Goal: Transaction & Acquisition: Purchase product/service

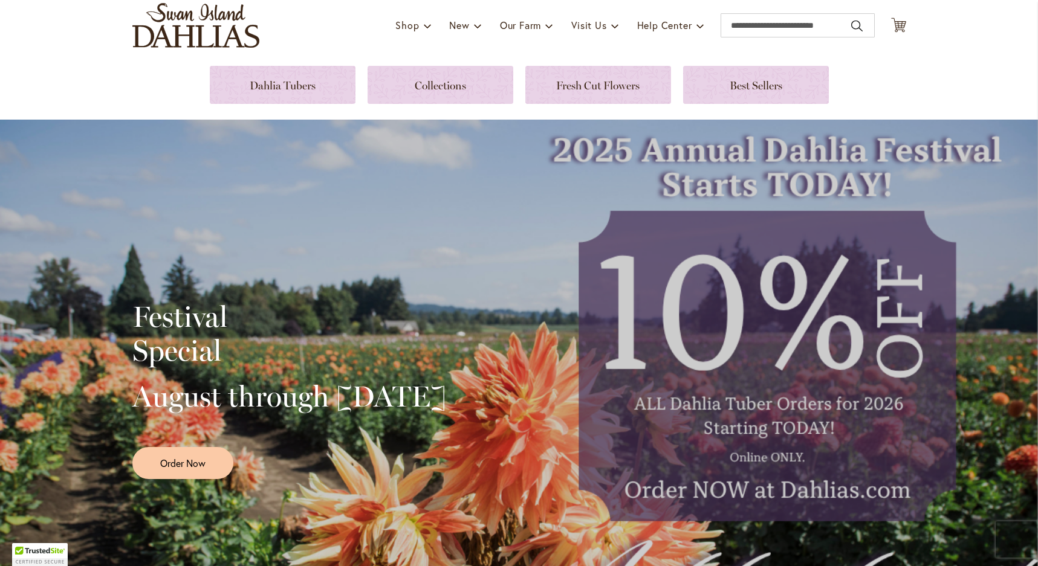
scroll to position [83, 0]
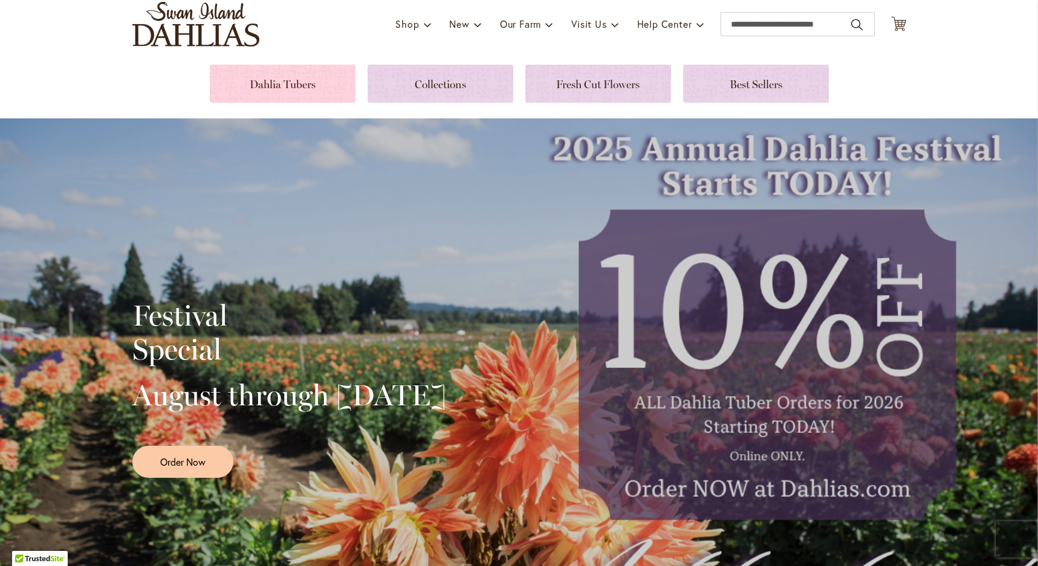
click at [273, 85] on link at bounding box center [283, 84] width 146 height 38
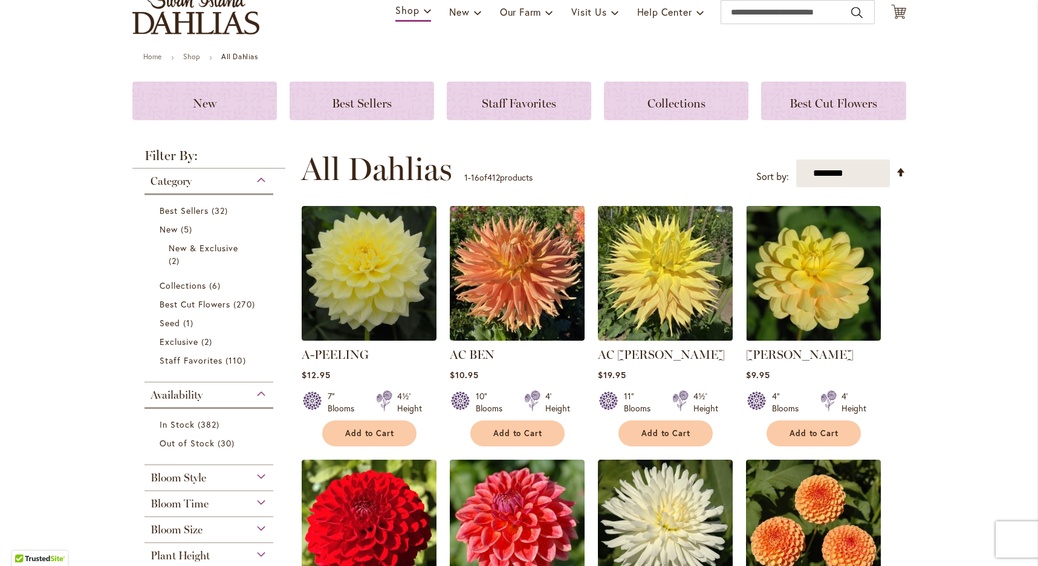
scroll to position [115, 0]
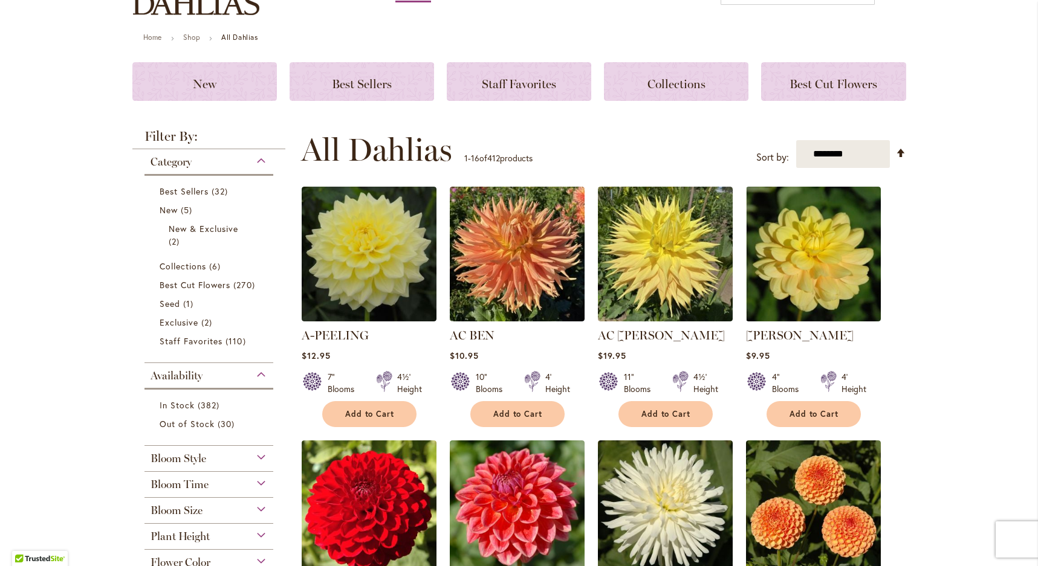
click at [202, 514] on span "Bloom Size" at bounding box center [177, 510] width 52 height 13
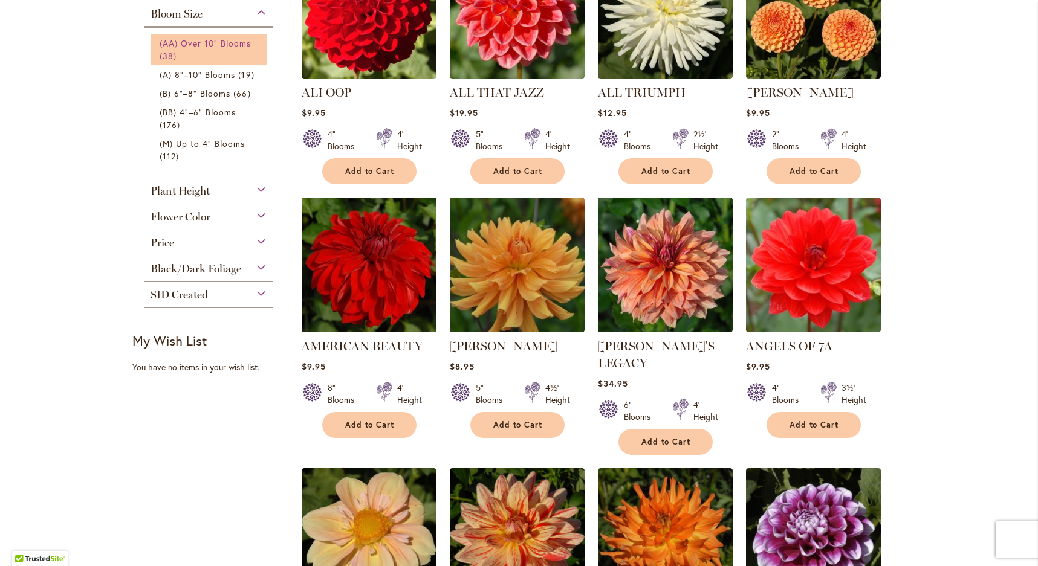
click at [193, 40] on span "(AA) Over 10" Blooms" at bounding box center [206, 42] width 92 height 11
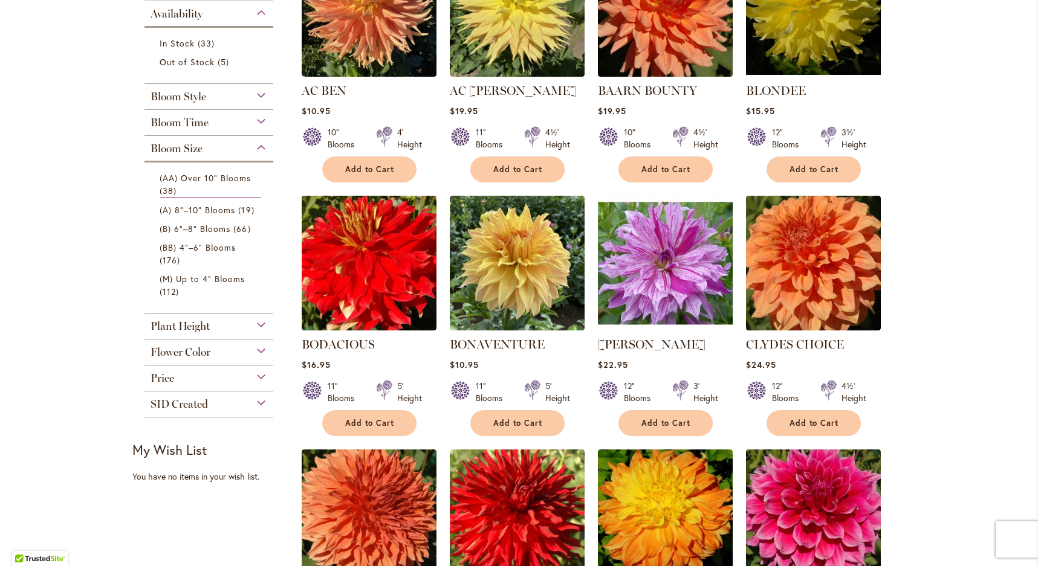
scroll to position [335, 0]
click at [226, 326] on div "Plant Height" at bounding box center [208, 322] width 129 height 19
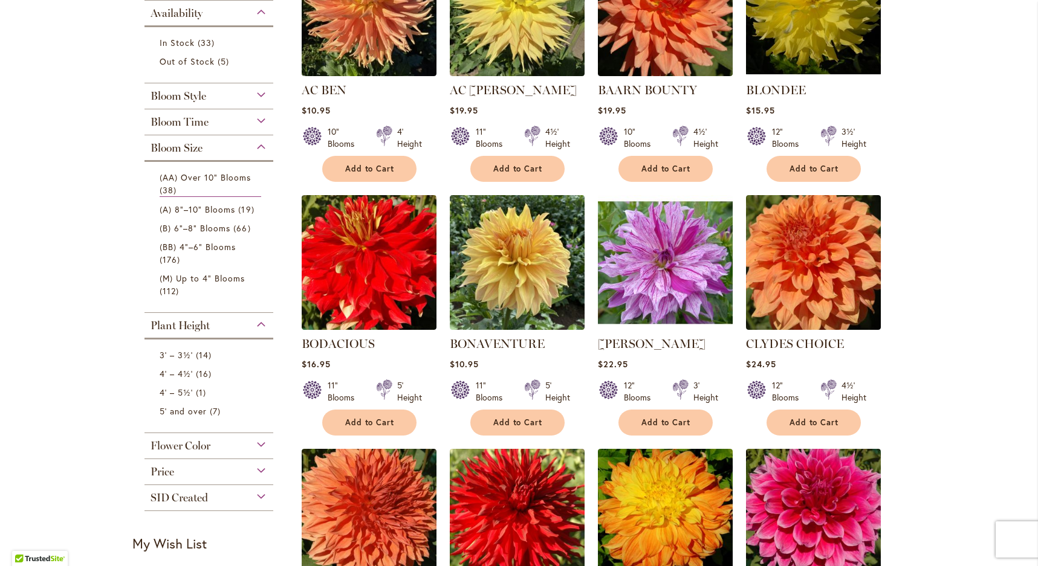
click at [230, 438] on div "Flower Color" at bounding box center [208, 442] width 129 height 19
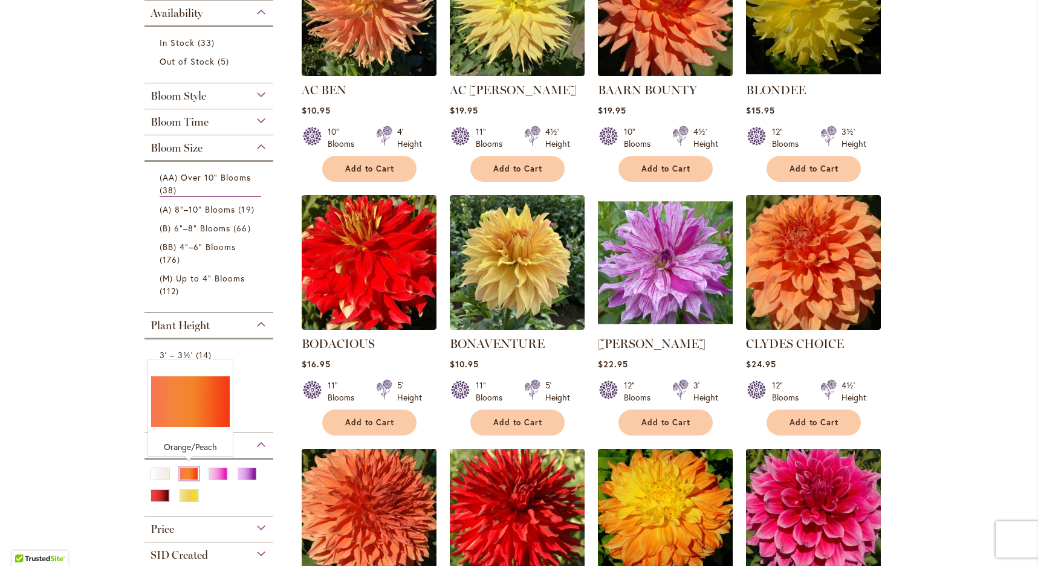
click at [184, 478] on div "Orange/Peach" at bounding box center [189, 474] width 19 height 13
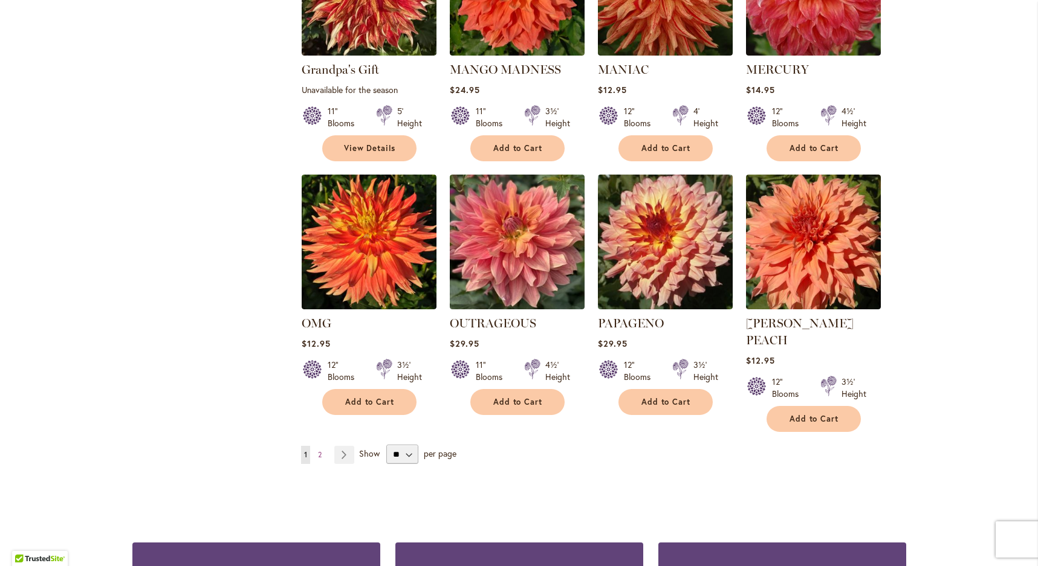
scroll to position [886, 0]
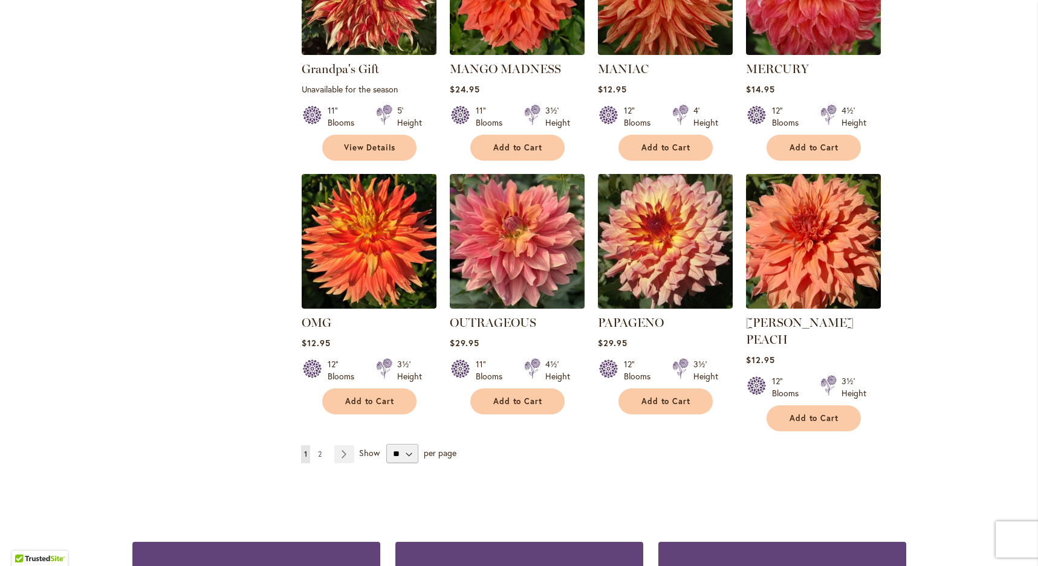
click at [322, 450] on span "2" at bounding box center [320, 454] width 4 height 9
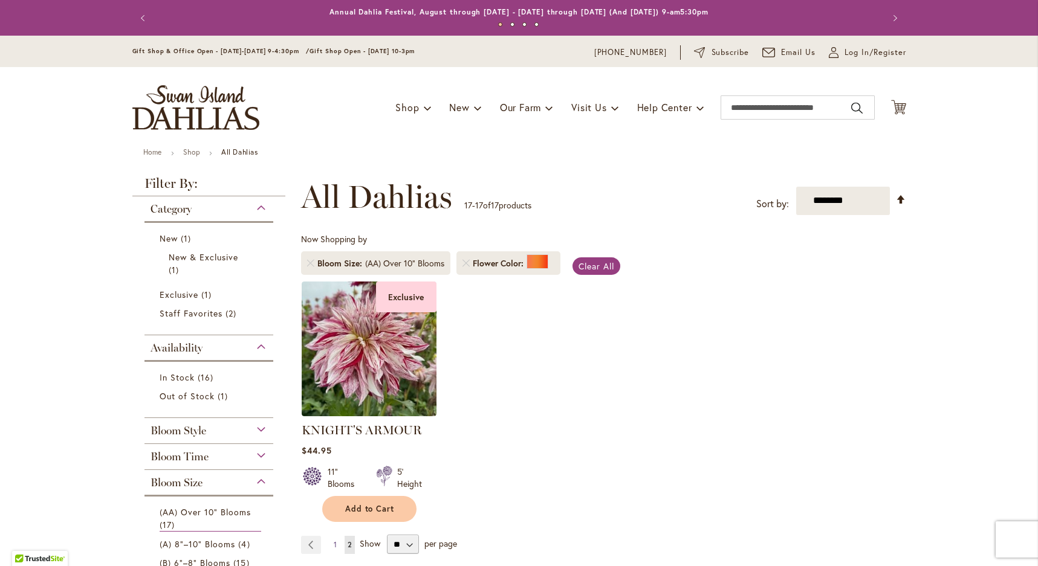
click at [336, 545] on span "1" at bounding box center [335, 544] width 3 height 9
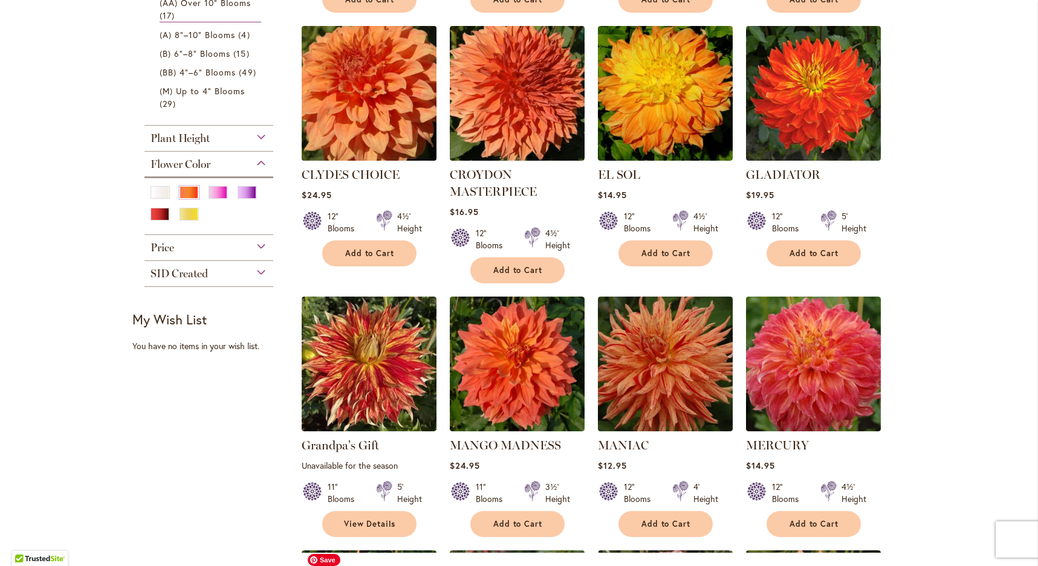
scroll to position [497, 0]
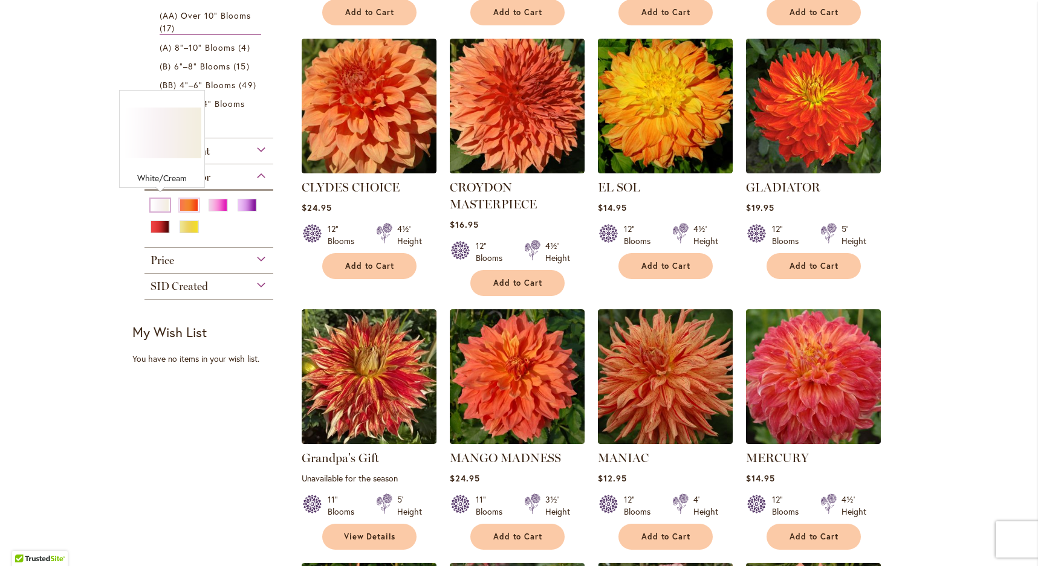
click at [163, 205] on div "White/Cream" at bounding box center [160, 205] width 19 height 13
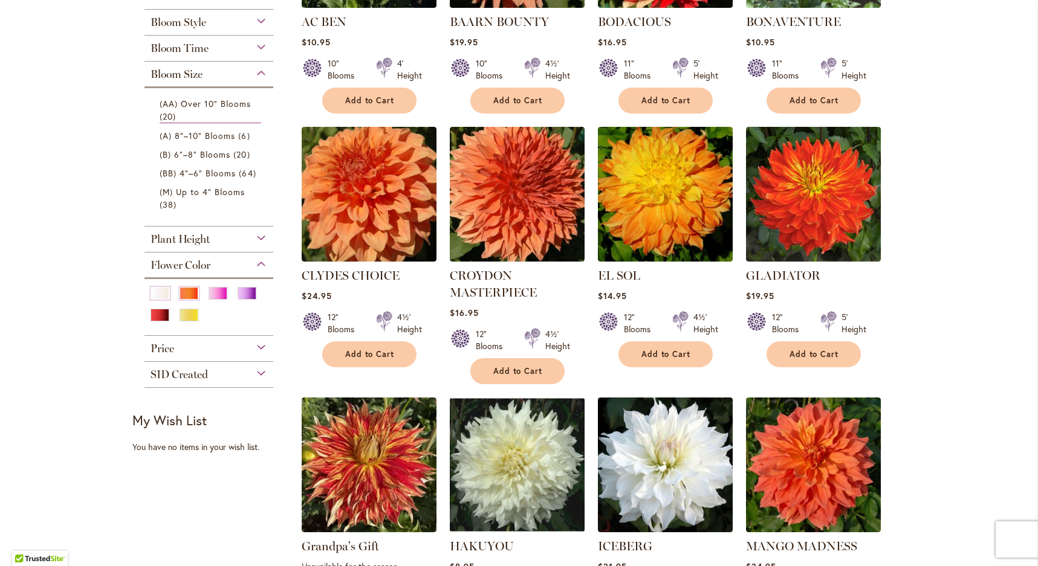
scroll to position [474, 0]
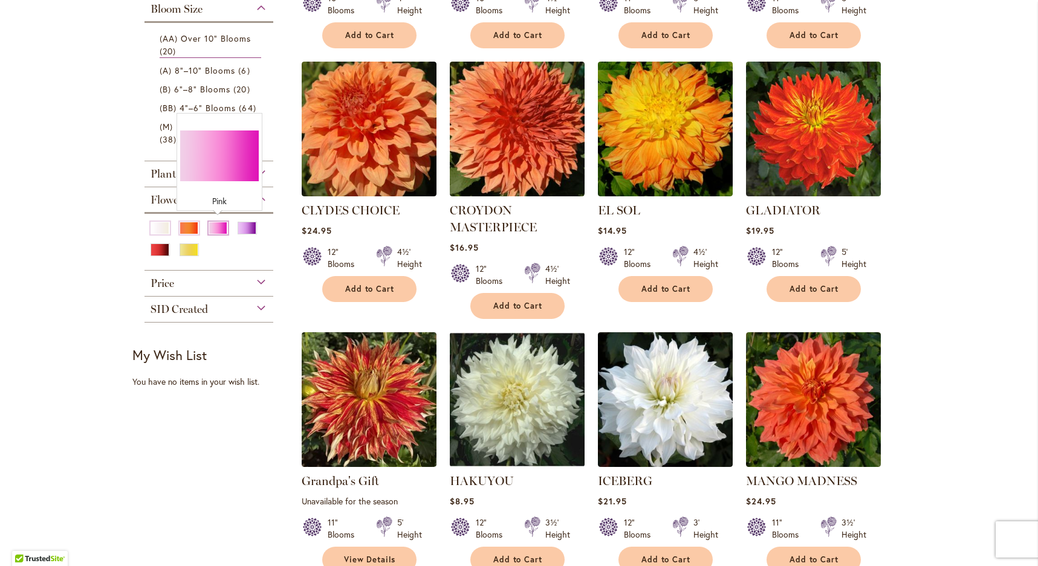
click at [215, 227] on div "Pink" at bounding box center [218, 228] width 19 height 13
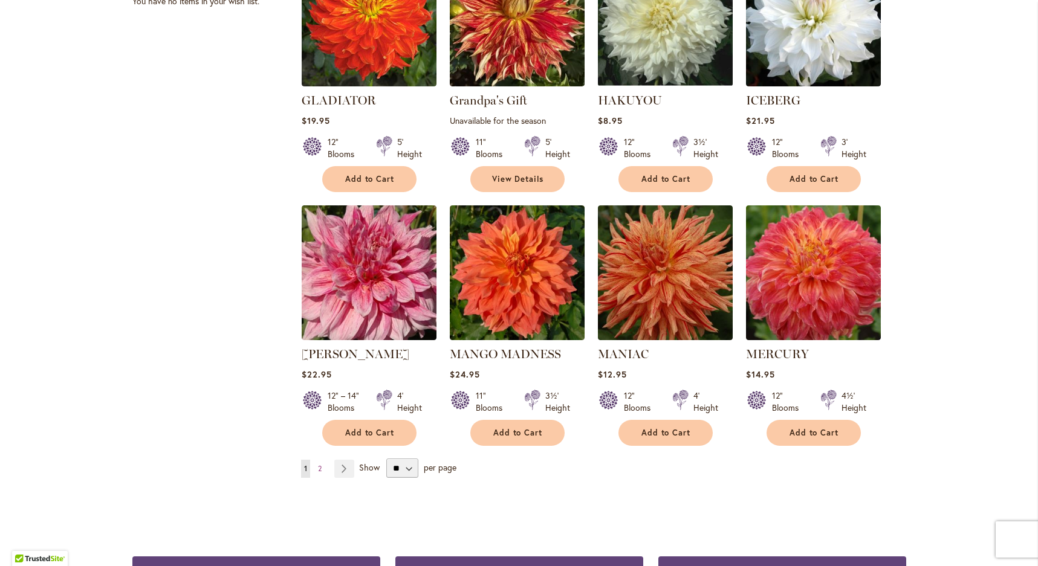
scroll to position [858, 0]
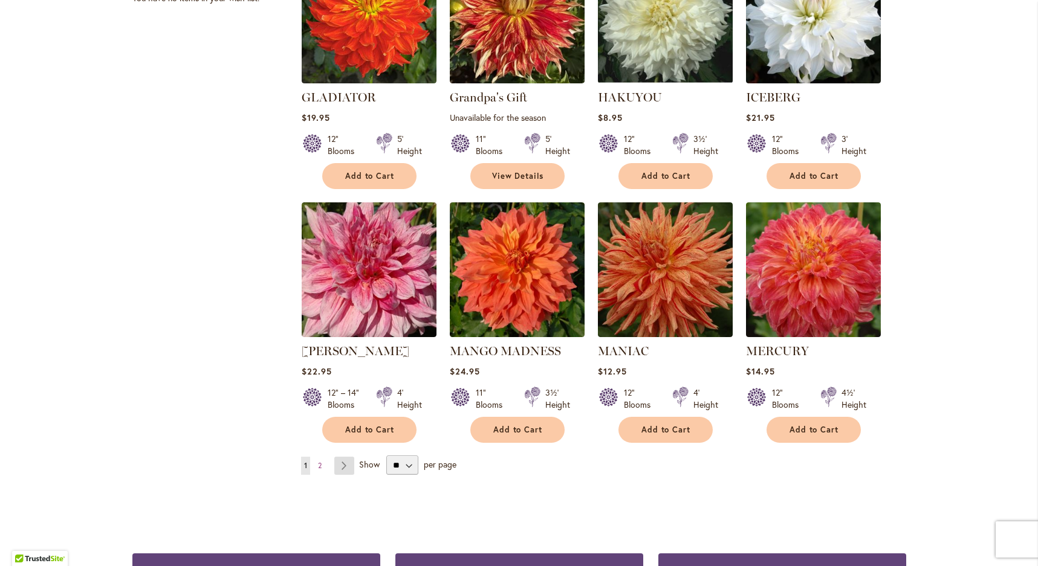
click at [342, 464] on link "Page Next" at bounding box center [344, 466] width 20 height 18
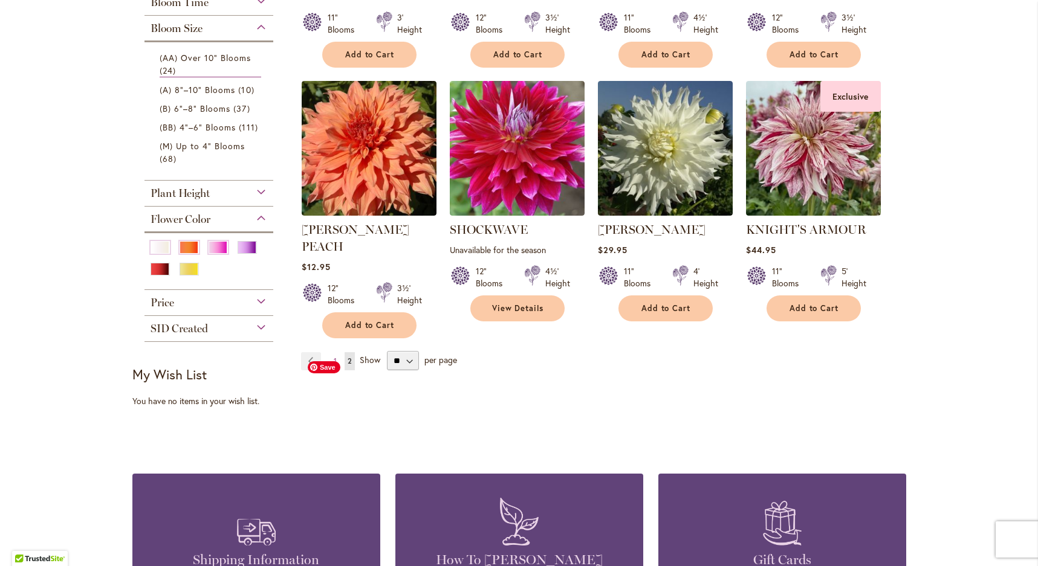
scroll to position [456, 0]
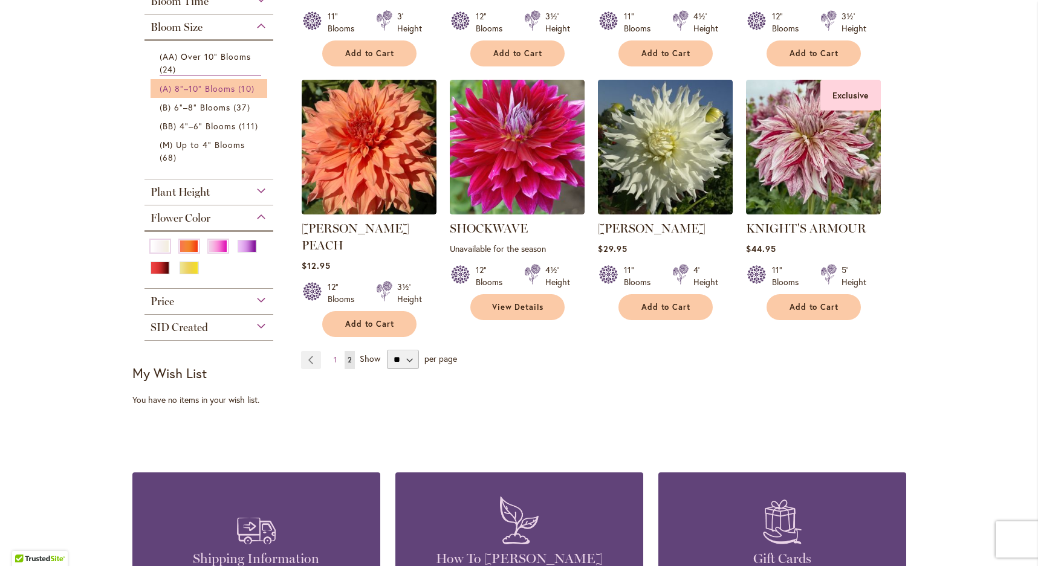
click at [219, 83] on span "(A) 8"–10" Blooms" at bounding box center [198, 88] width 76 height 11
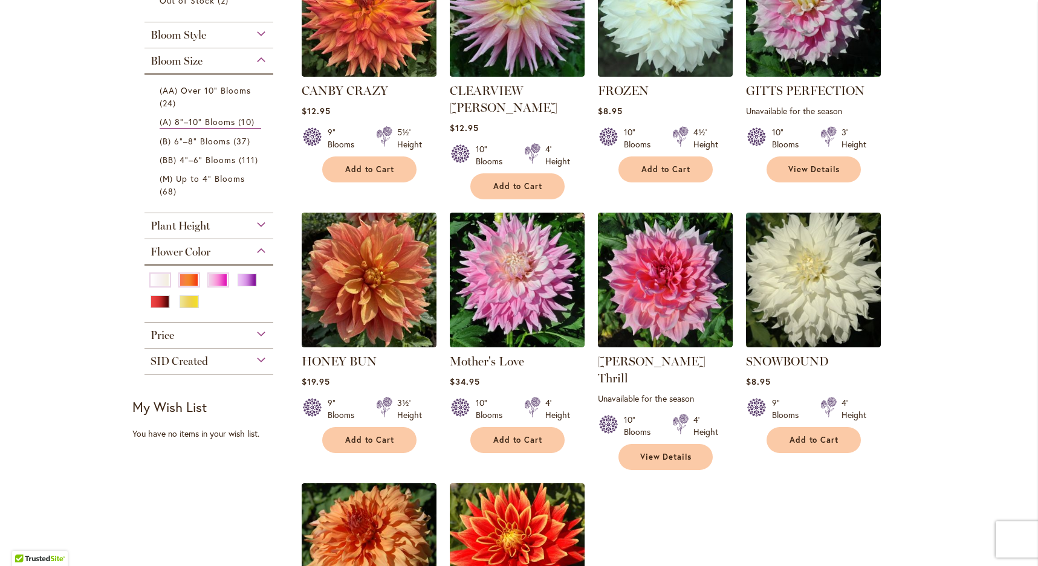
scroll to position [345, 0]
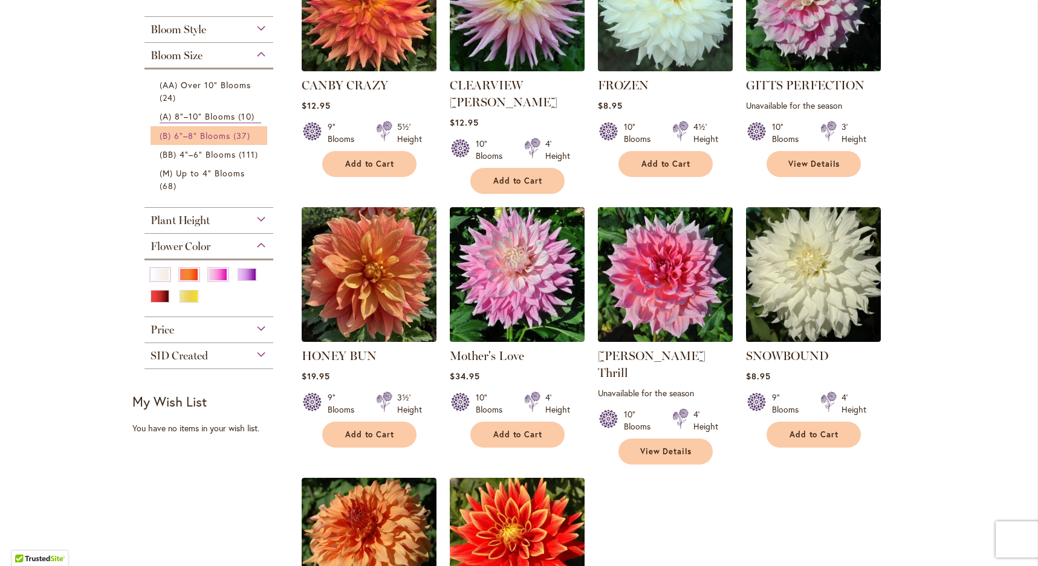
click at [219, 134] on span "(B) 6"–8" Blooms" at bounding box center [195, 135] width 71 height 11
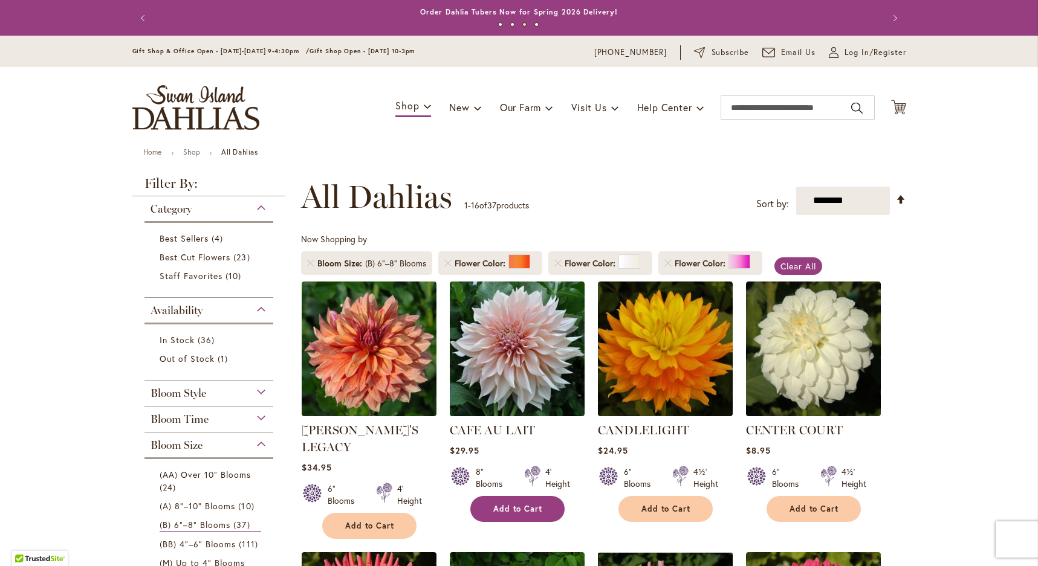
click at [528, 505] on span "Add to Cart" at bounding box center [518, 509] width 50 height 10
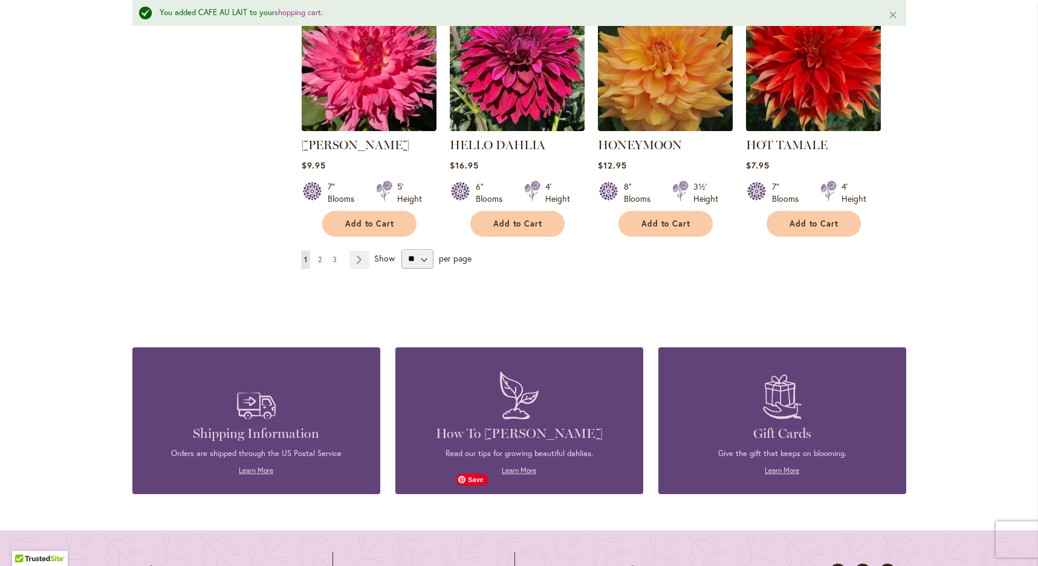
scroll to position [1100, 0]
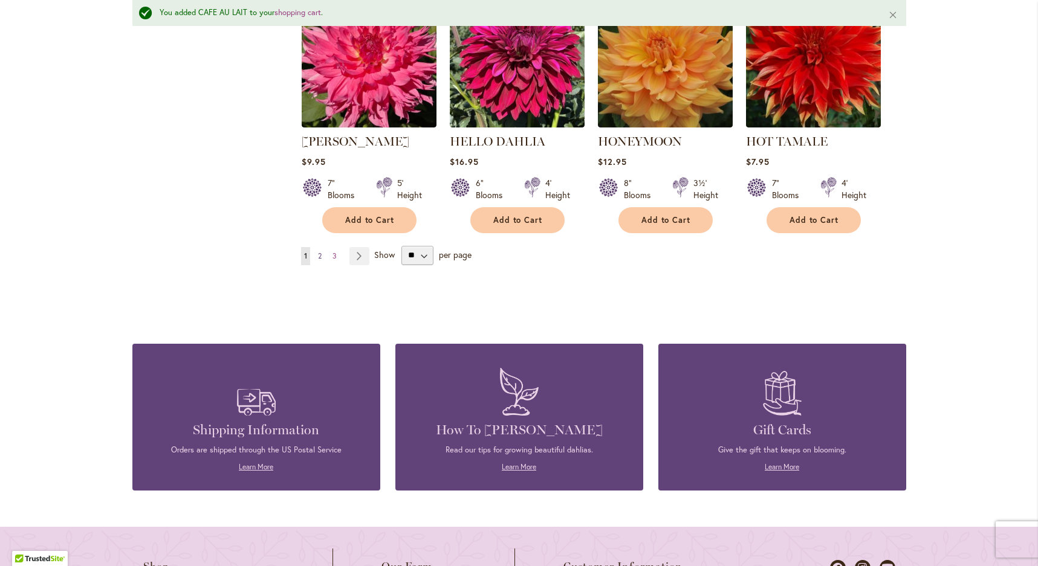
click at [322, 247] on link "Page 2" at bounding box center [320, 256] width 10 height 18
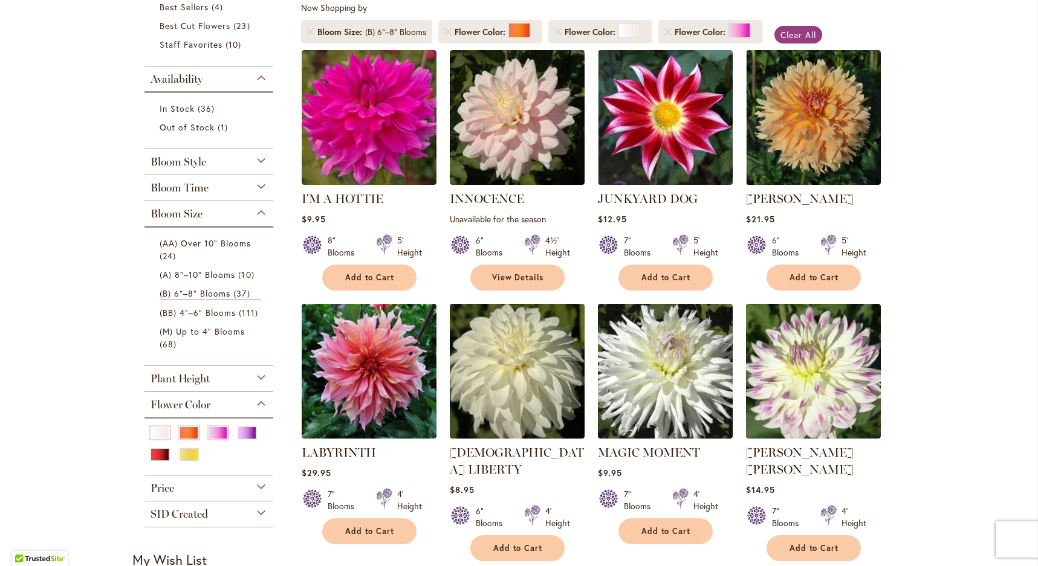
scroll to position [232, 0]
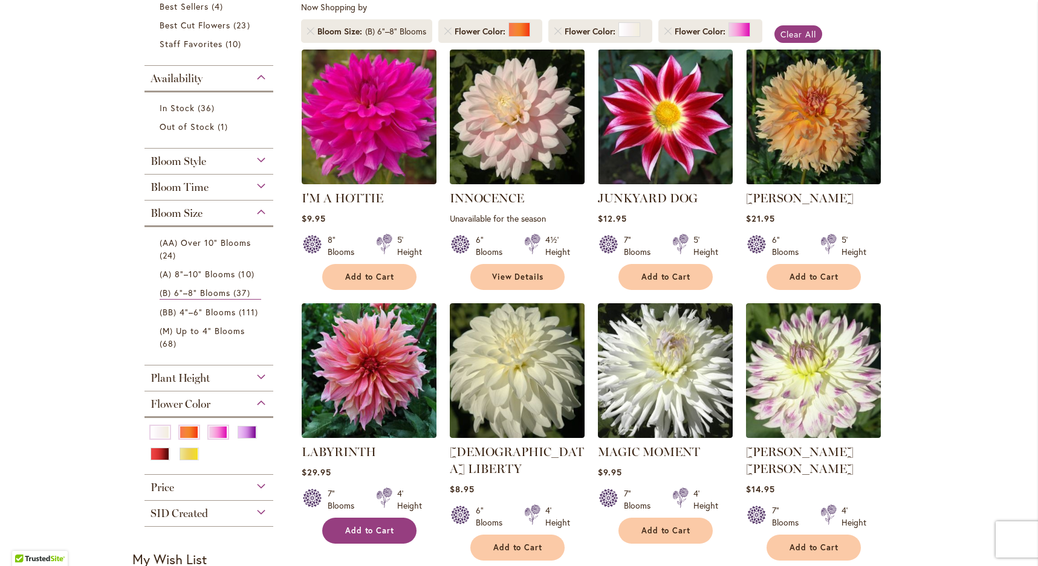
click at [362, 529] on span "Add to Cart" at bounding box center [370, 531] width 50 height 10
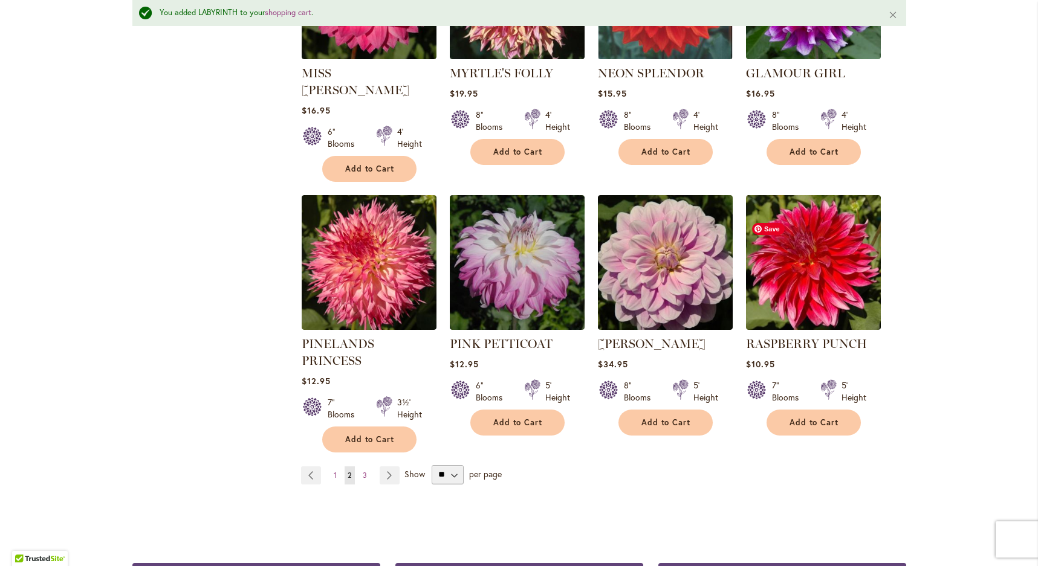
scroll to position [924, 0]
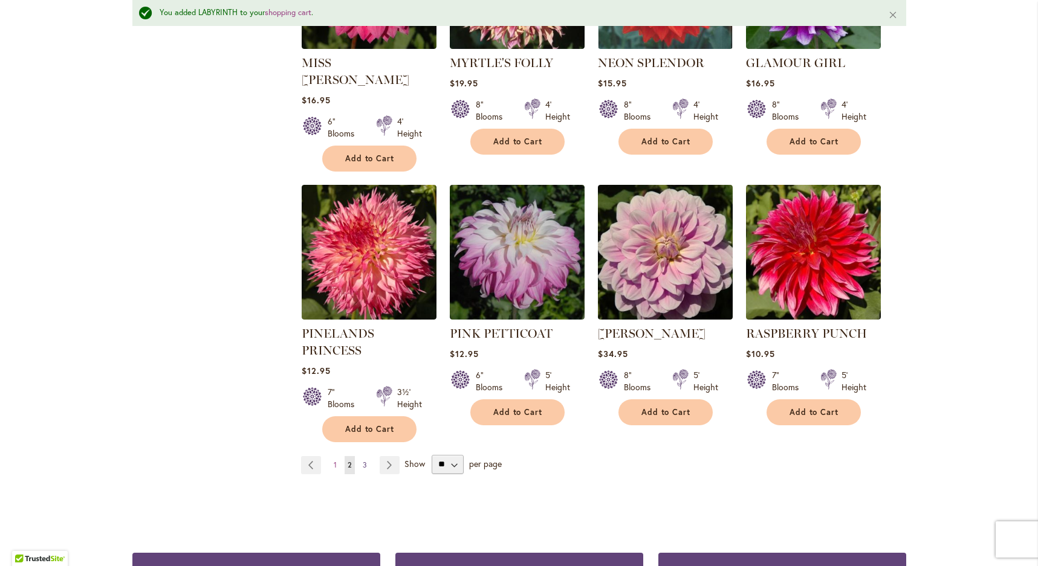
click at [366, 456] on link "Page 3" at bounding box center [365, 465] width 10 height 18
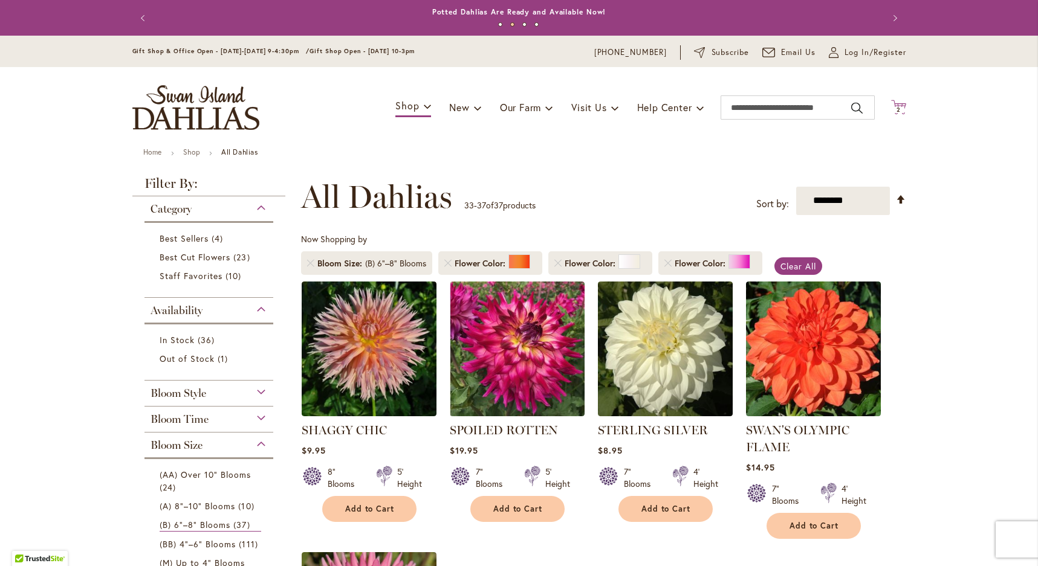
click at [897, 107] on span "2" at bounding box center [899, 110] width 4 height 8
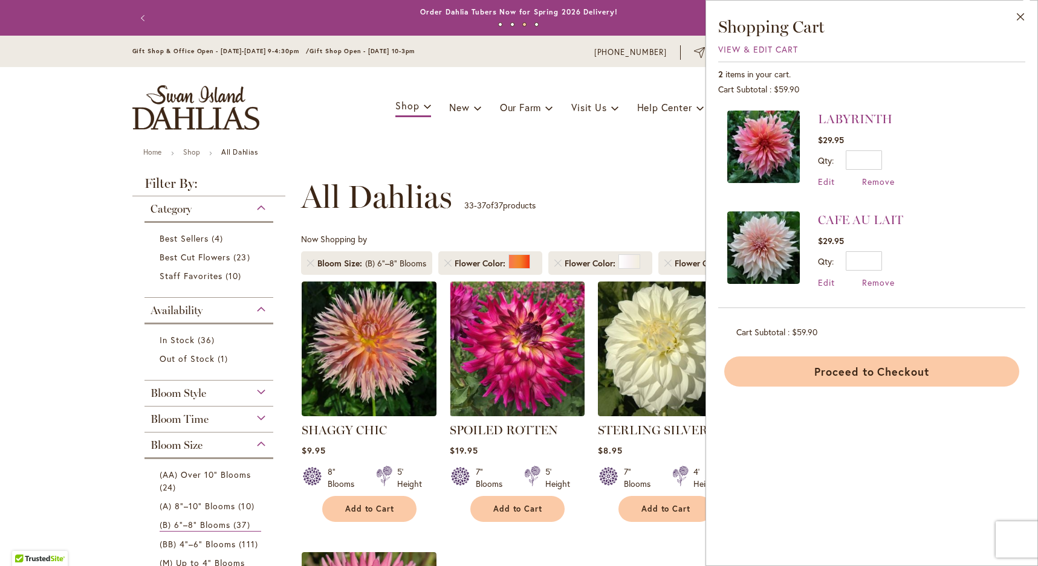
click at [851, 367] on button "Proceed to Checkout" at bounding box center [871, 372] width 295 height 30
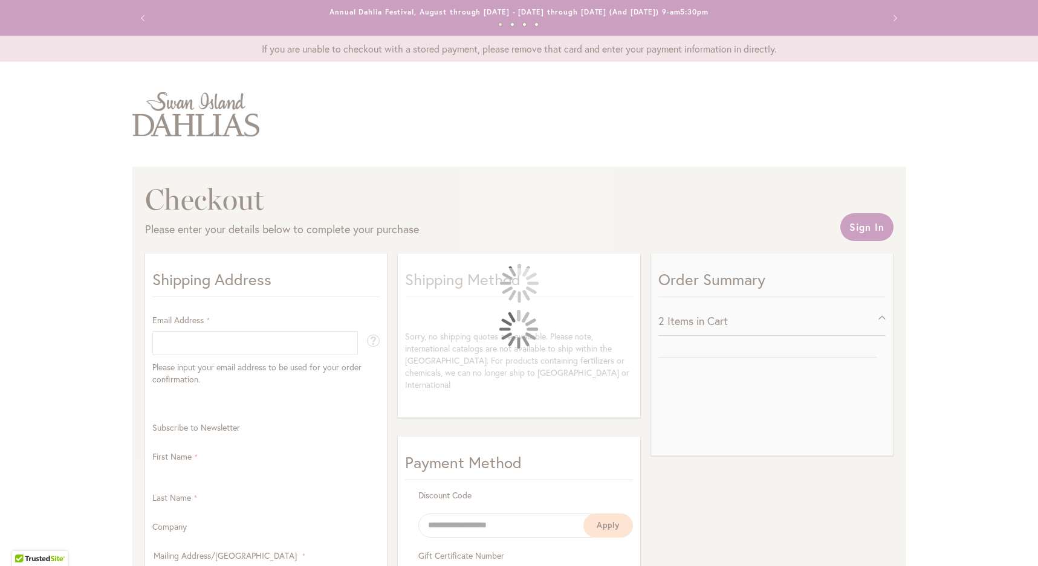
select select "**"
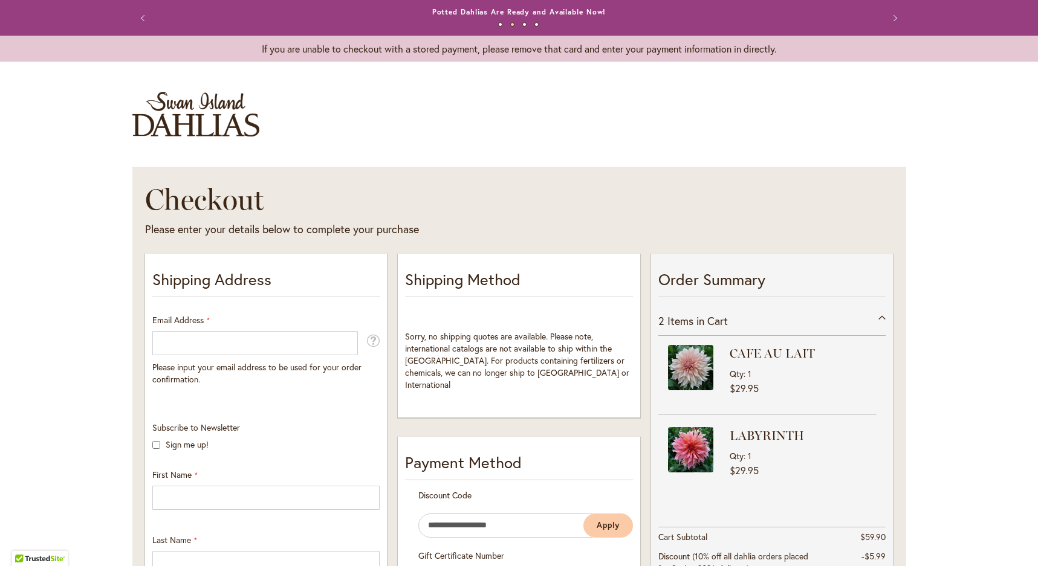
click at [146, 16] on button "Previous" at bounding box center [144, 18] width 24 height 24
click at [166, 112] on img "store logo" at bounding box center [195, 114] width 127 height 45
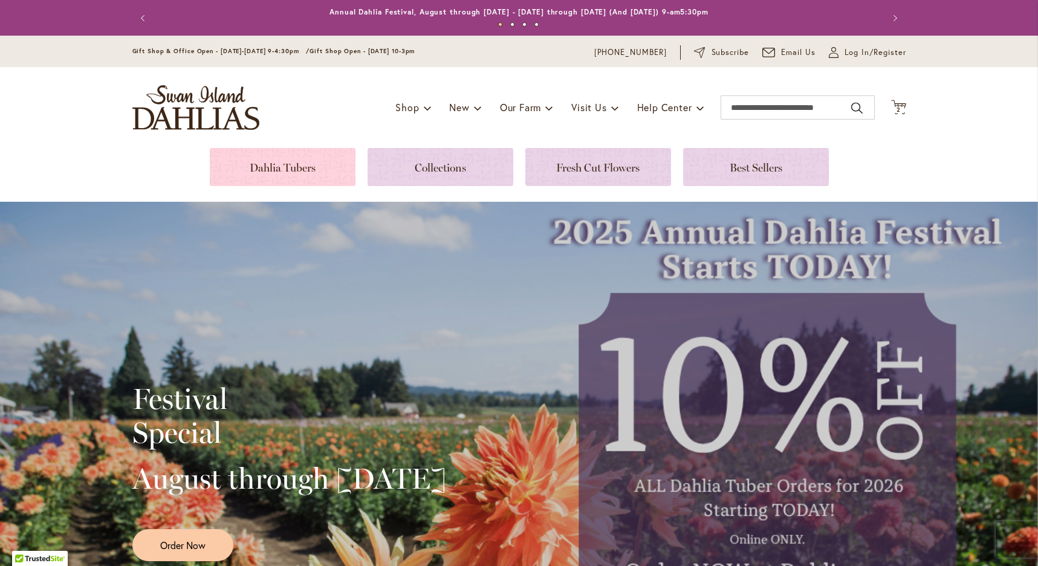
click at [349, 170] on link at bounding box center [283, 167] width 146 height 38
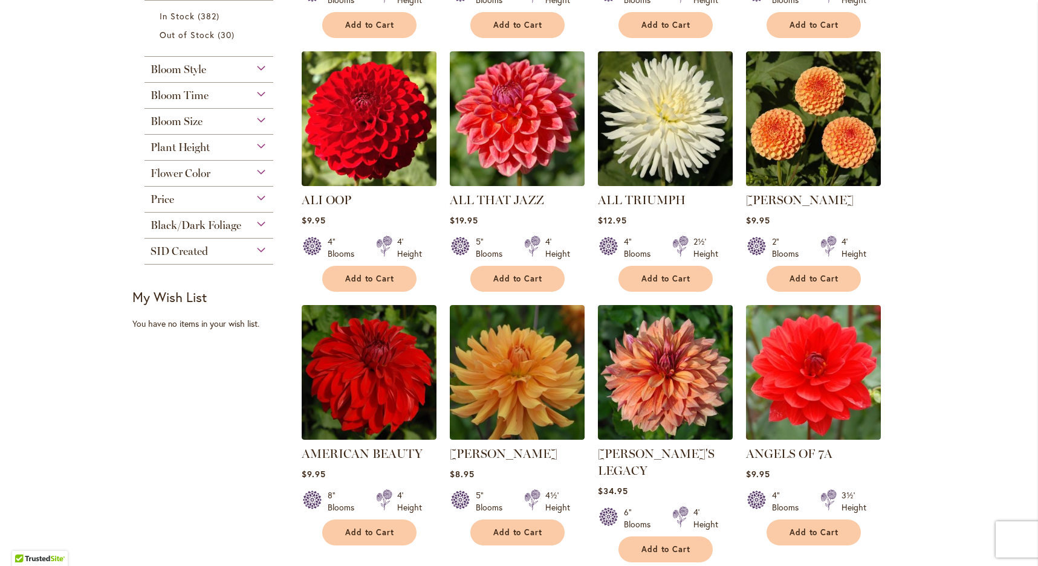
scroll to position [510, 0]
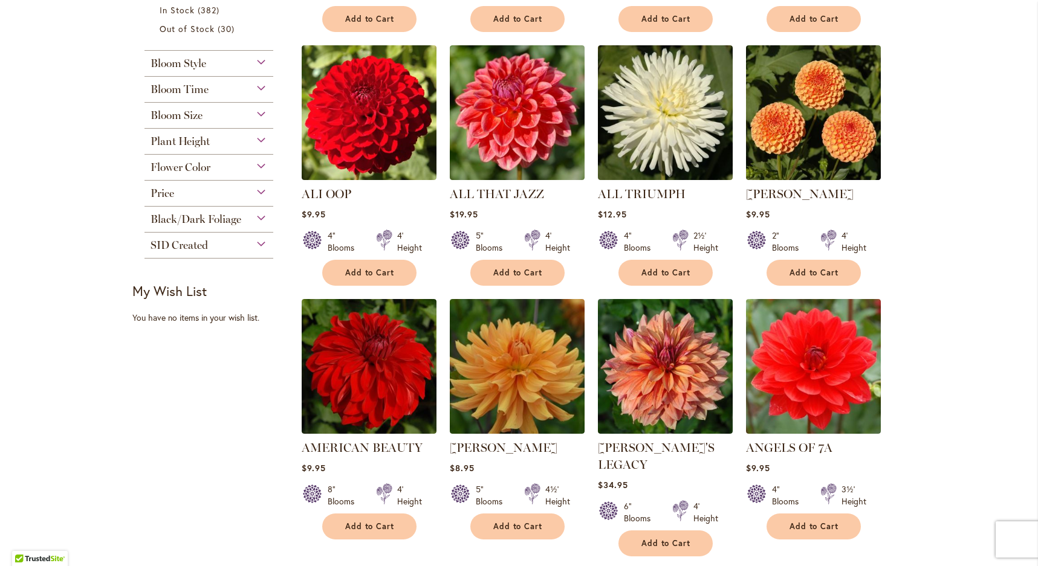
click at [256, 163] on div "Flower Color" at bounding box center [208, 164] width 129 height 19
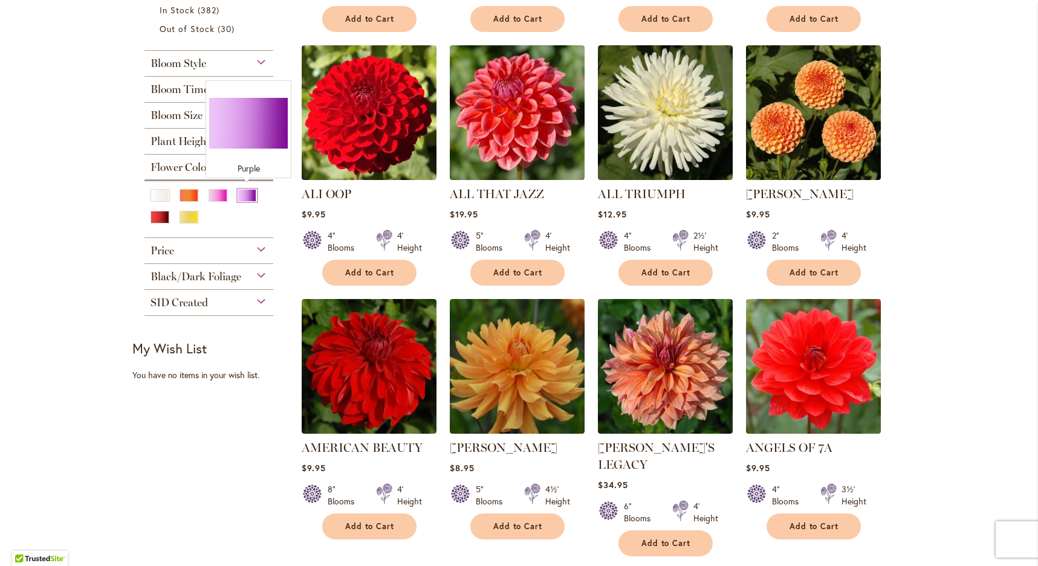
click at [245, 193] on div "Purple" at bounding box center [247, 195] width 19 height 13
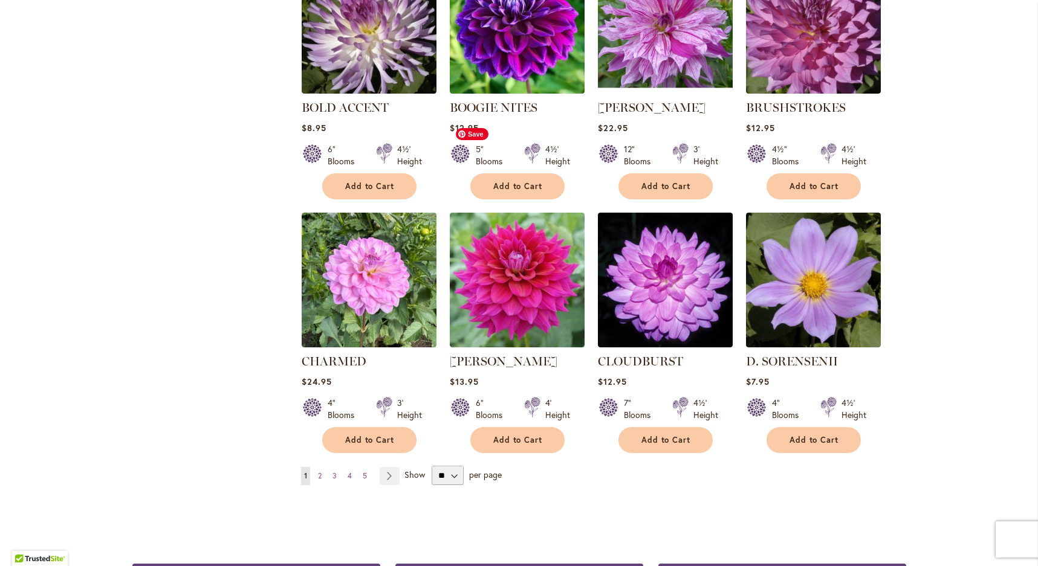
scroll to position [835, 0]
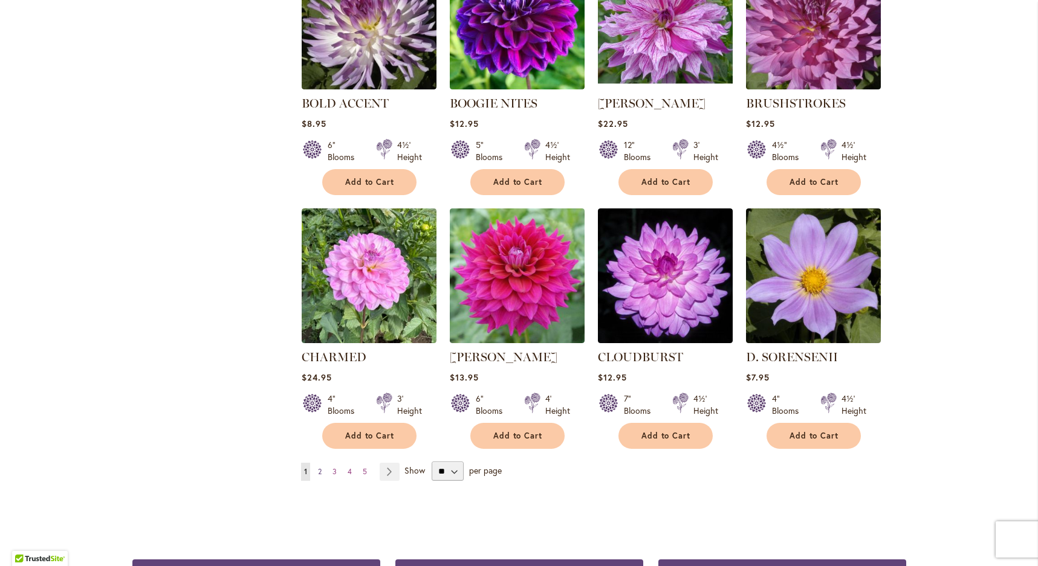
click at [317, 467] on link "Page 2" at bounding box center [320, 472] width 10 height 18
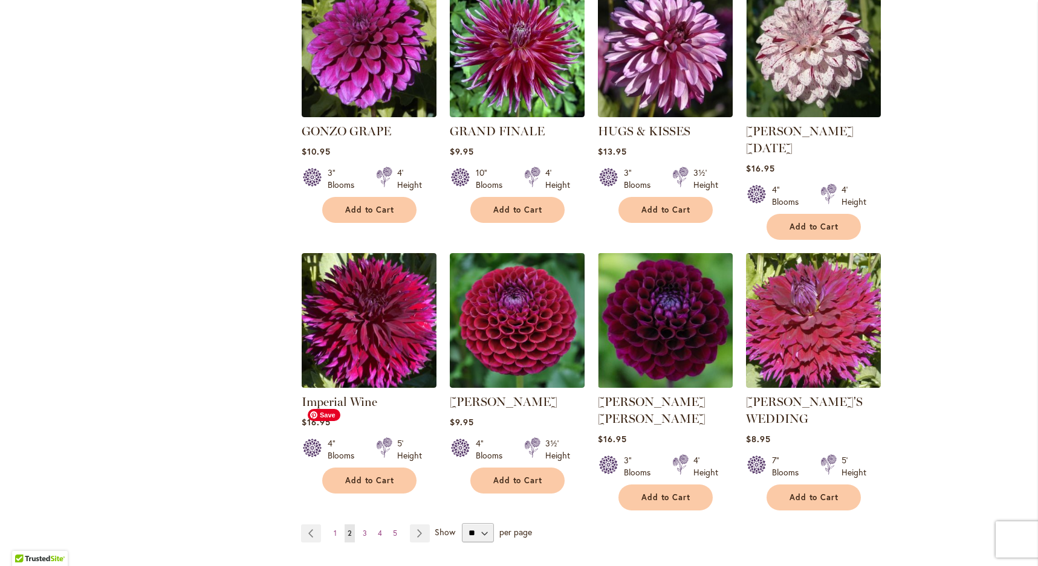
scroll to position [832, 0]
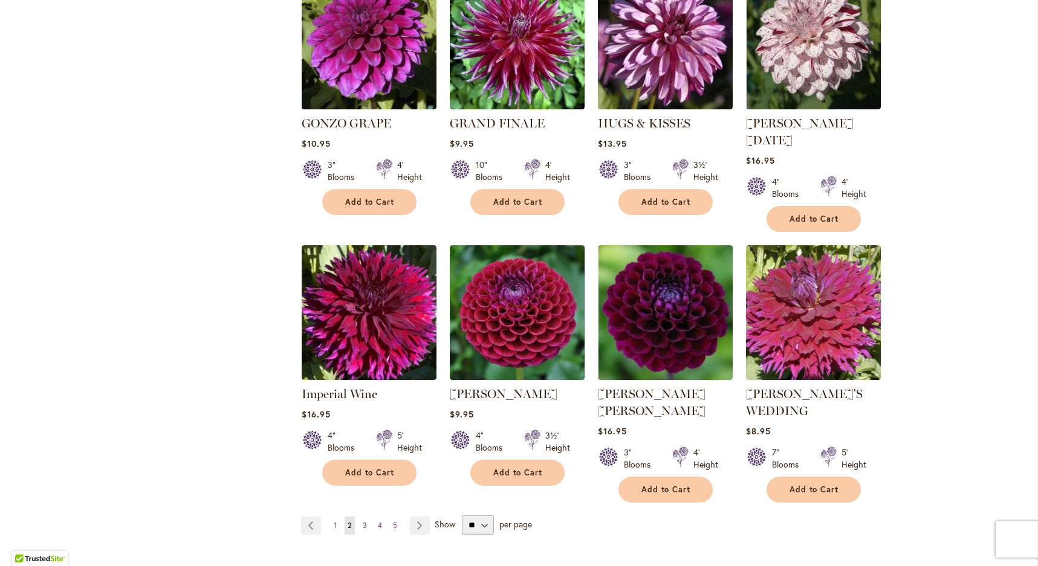
click at [362, 517] on link "Page 3" at bounding box center [365, 526] width 10 height 18
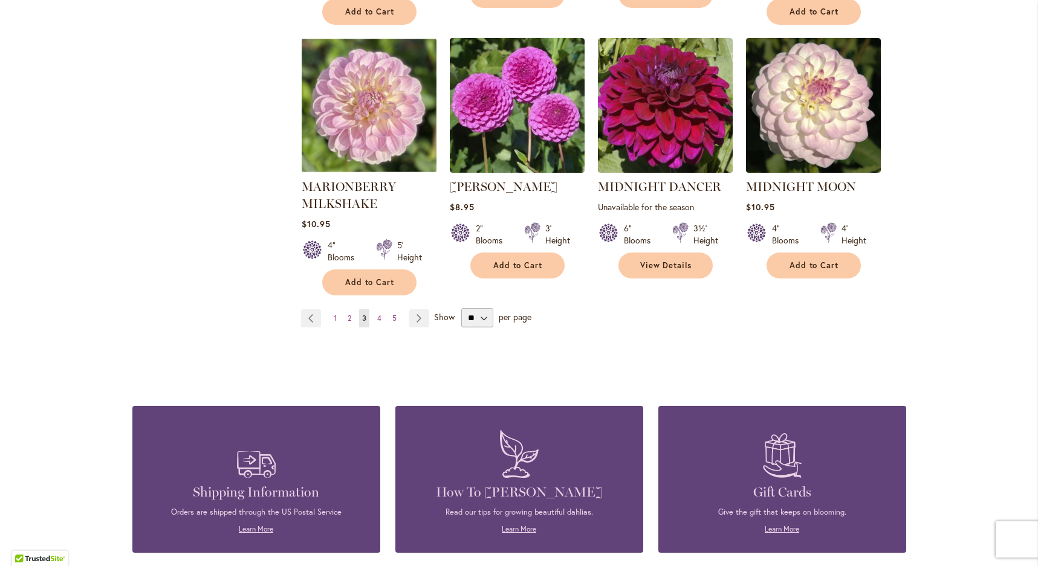
scroll to position [1040, 0]
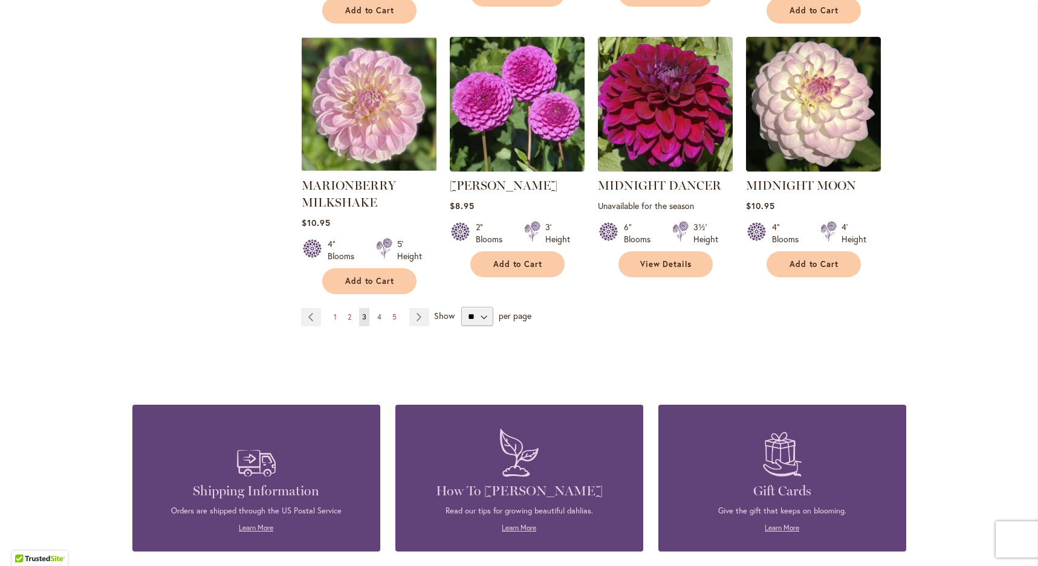
click at [375, 308] on link "Page 4" at bounding box center [379, 317] width 10 height 18
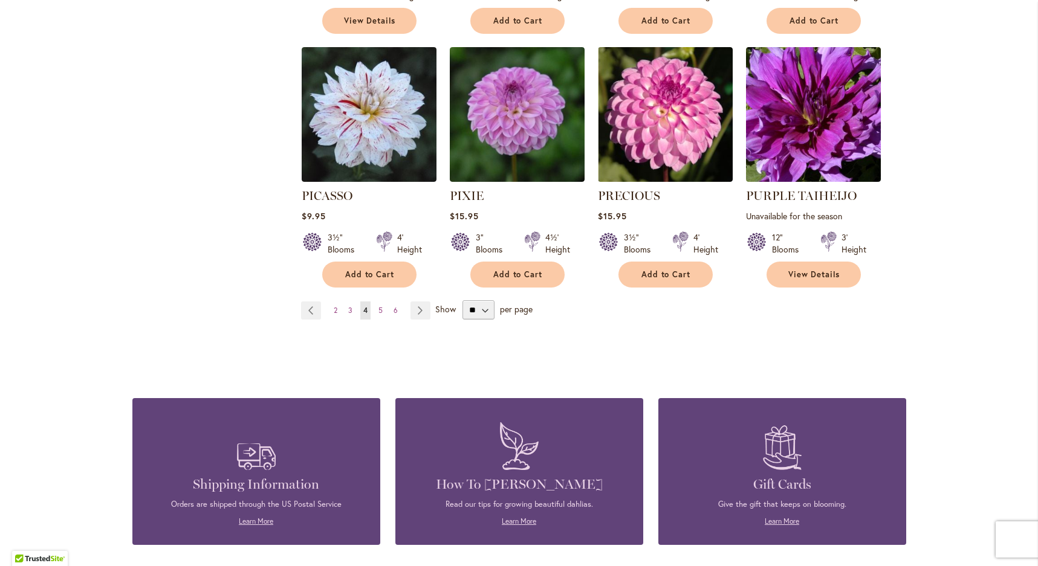
scroll to position [1017, 0]
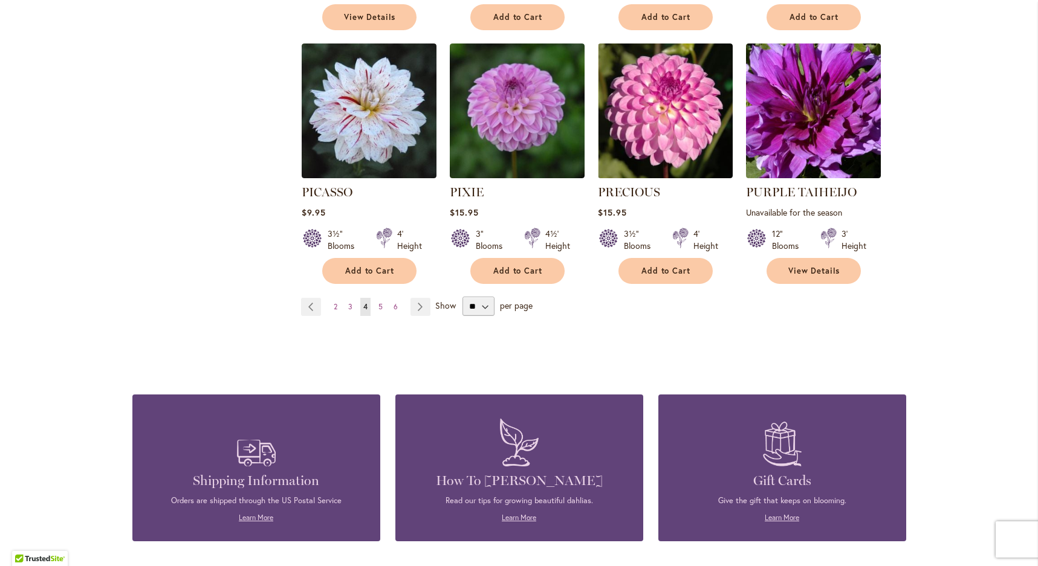
click at [375, 298] on ul "Page Previous Page 2 Page 3 You're currently reading page 4 Page 5 Page 6 Page …" at bounding box center [368, 307] width 134 height 18
click at [382, 302] on span "5" at bounding box center [380, 306] width 4 height 9
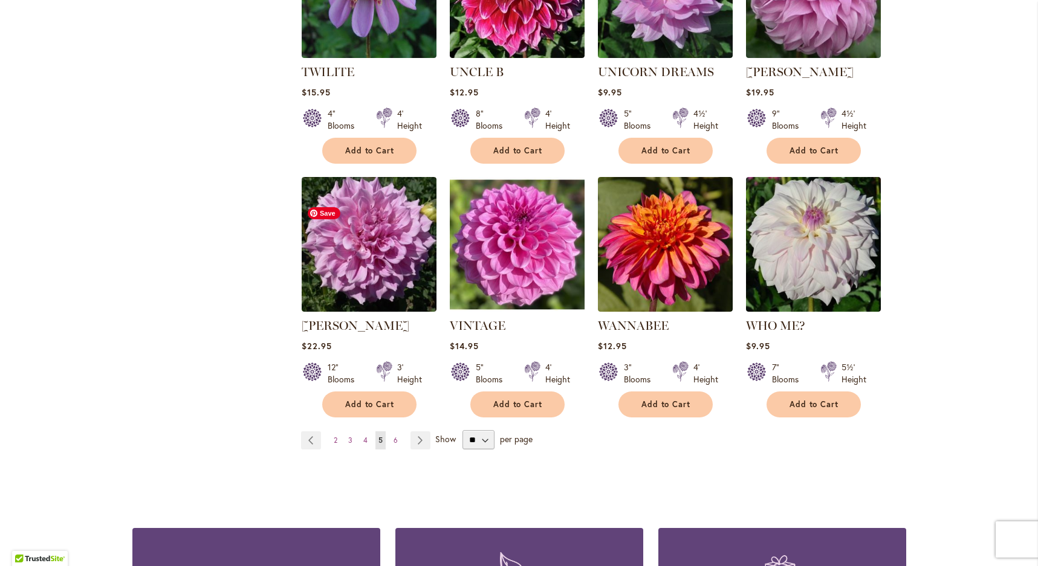
scroll to position [895, 0]
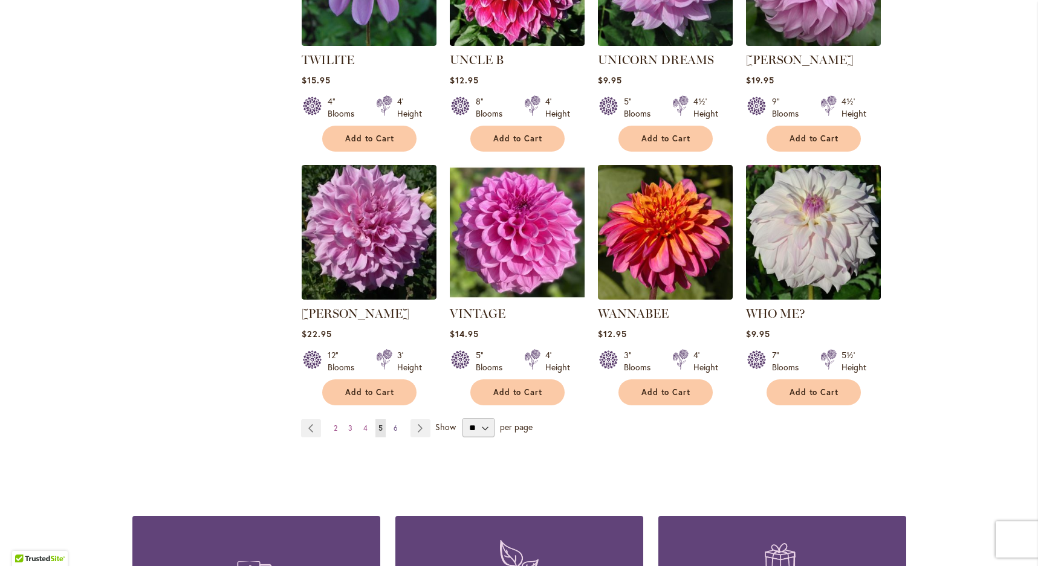
click at [392, 420] on link "Page 6" at bounding box center [396, 429] width 10 height 18
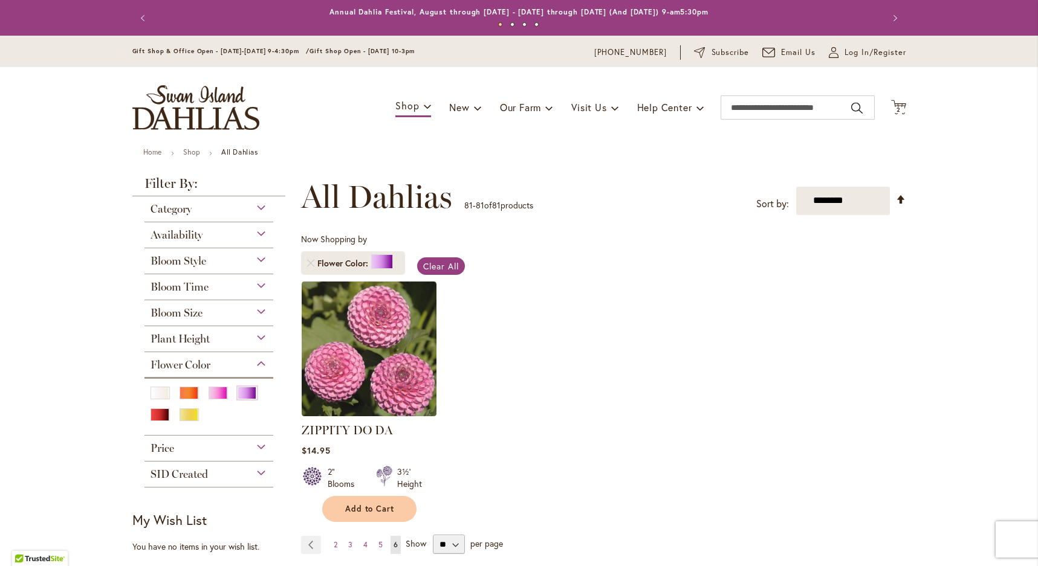
click at [225, 264] on div "Bloom Style" at bounding box center [208, 257] width 129 height 19
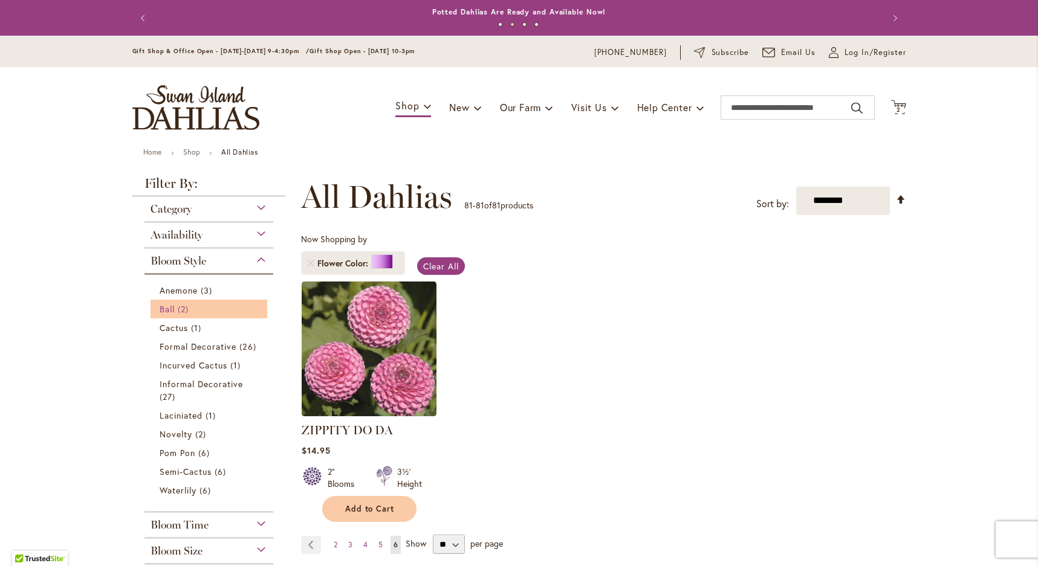
click at [170, 303] on span "Ball" at bounding box center [167, 308] width 15 height 11
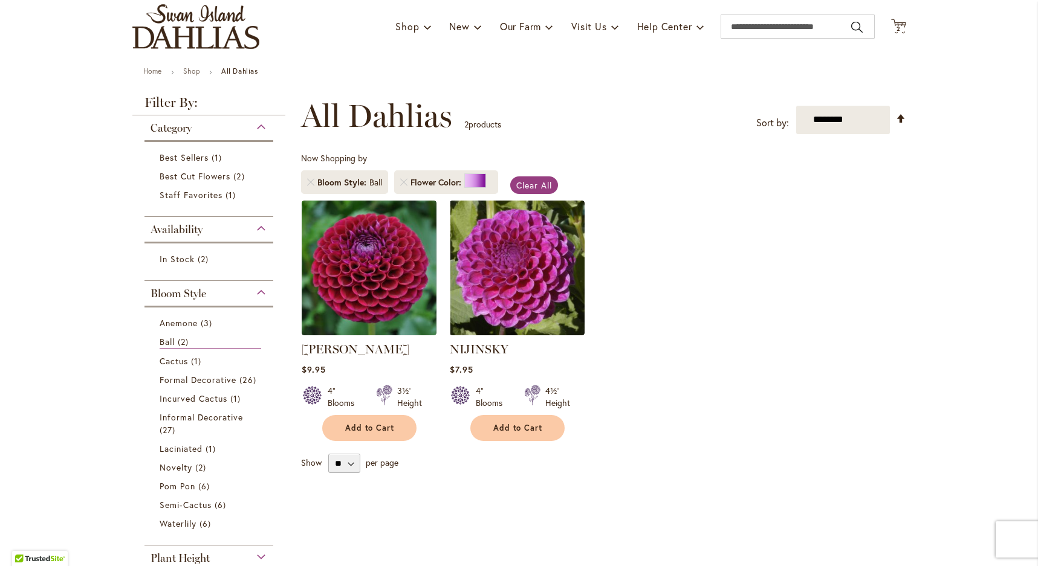
scroll to position [88, 0]
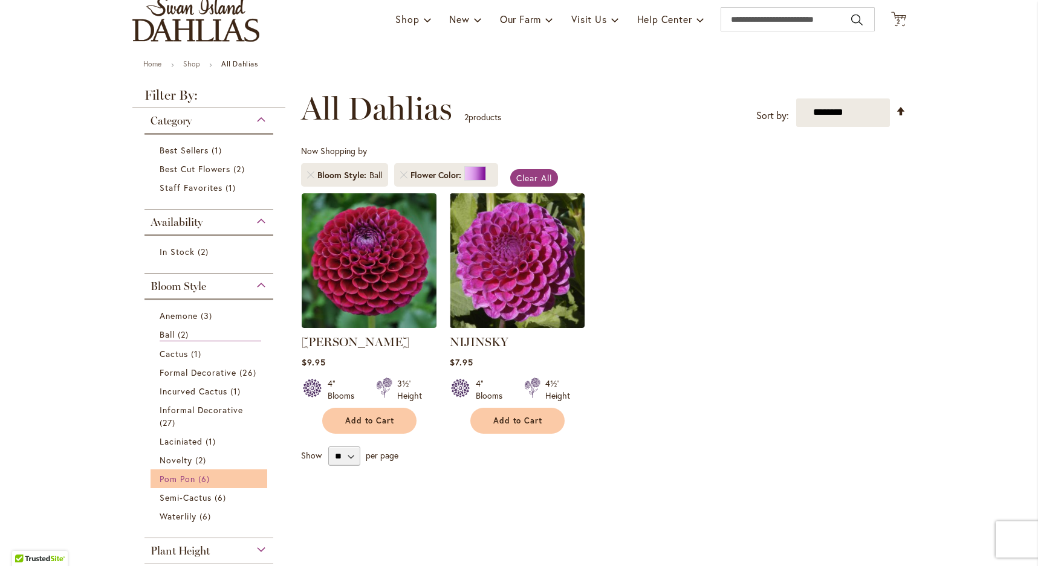
click at [160, 478] on span "Pom Pon" at bounding box center [178, 478] width 36 height 11
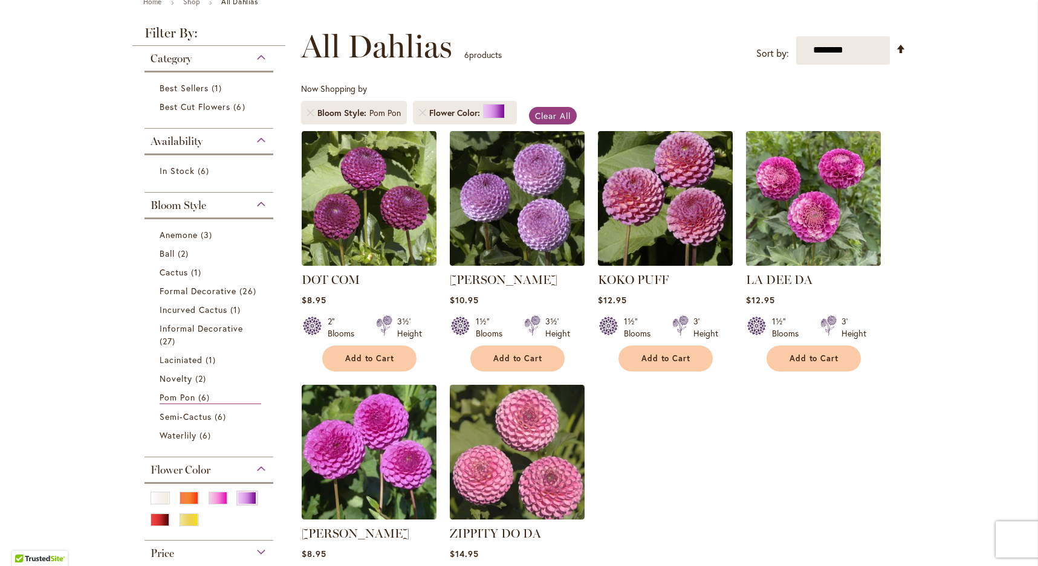
scroll to position [167, 0]
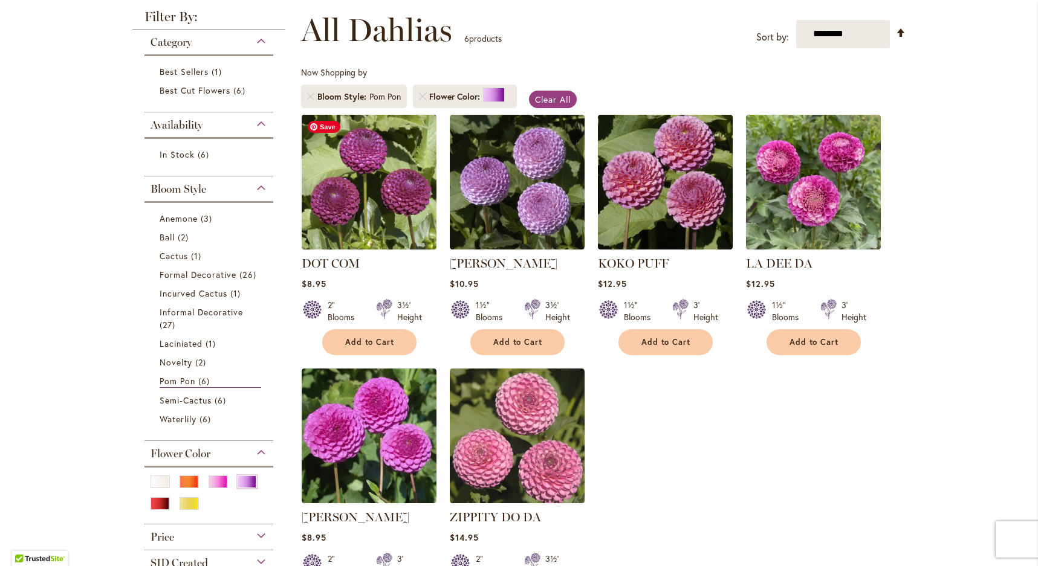
click at [372, 193] on img at bounding box center [368, 181] width 141 height 141
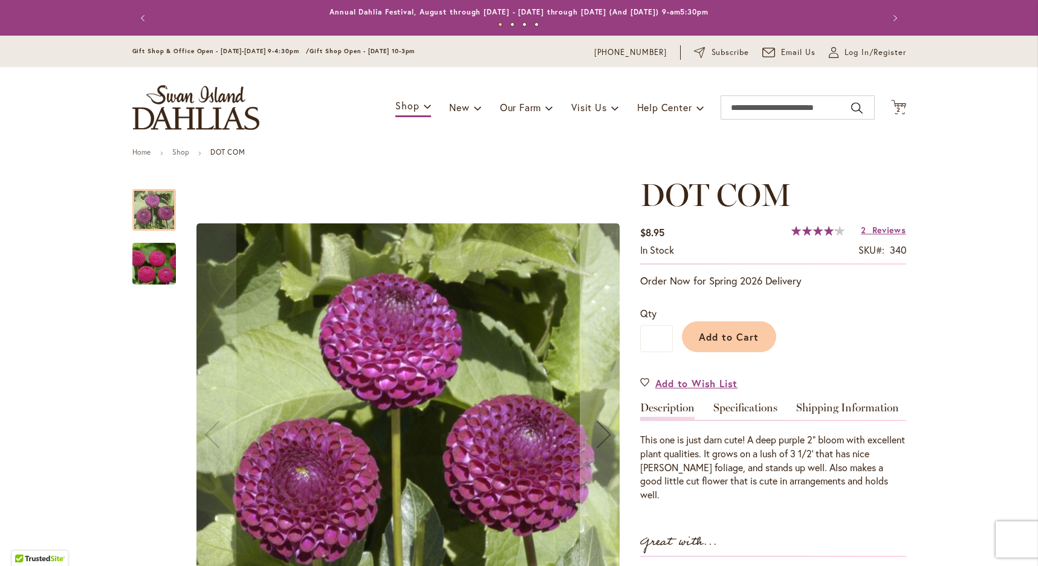
click at [157, 270] on img "DOT COM" at bounding box center [154, 264] width 87 height 58
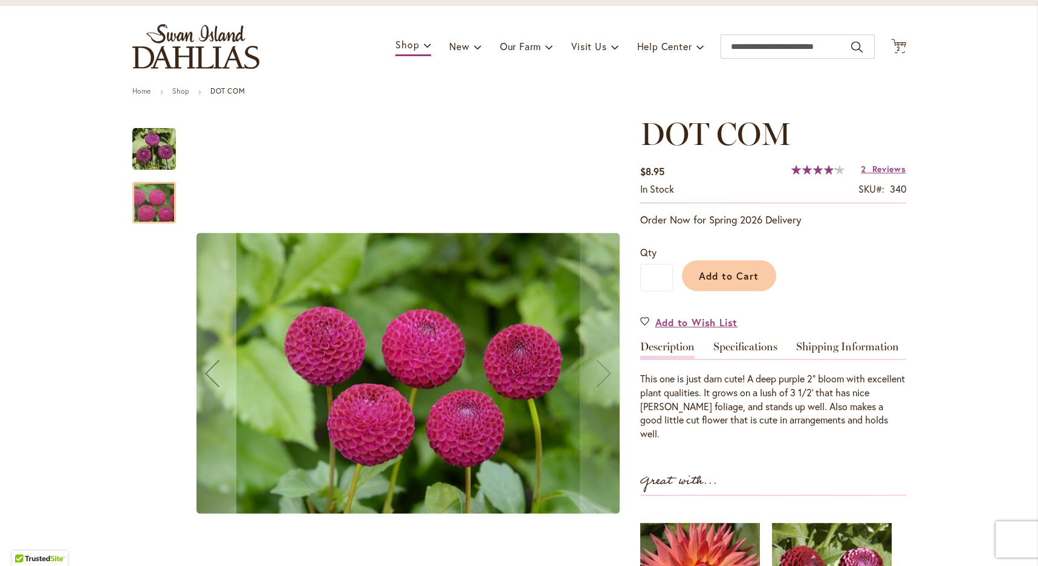
scroll to position [59, 0]
